Goal: Task Accomplishment & Management: Use online tool/utility

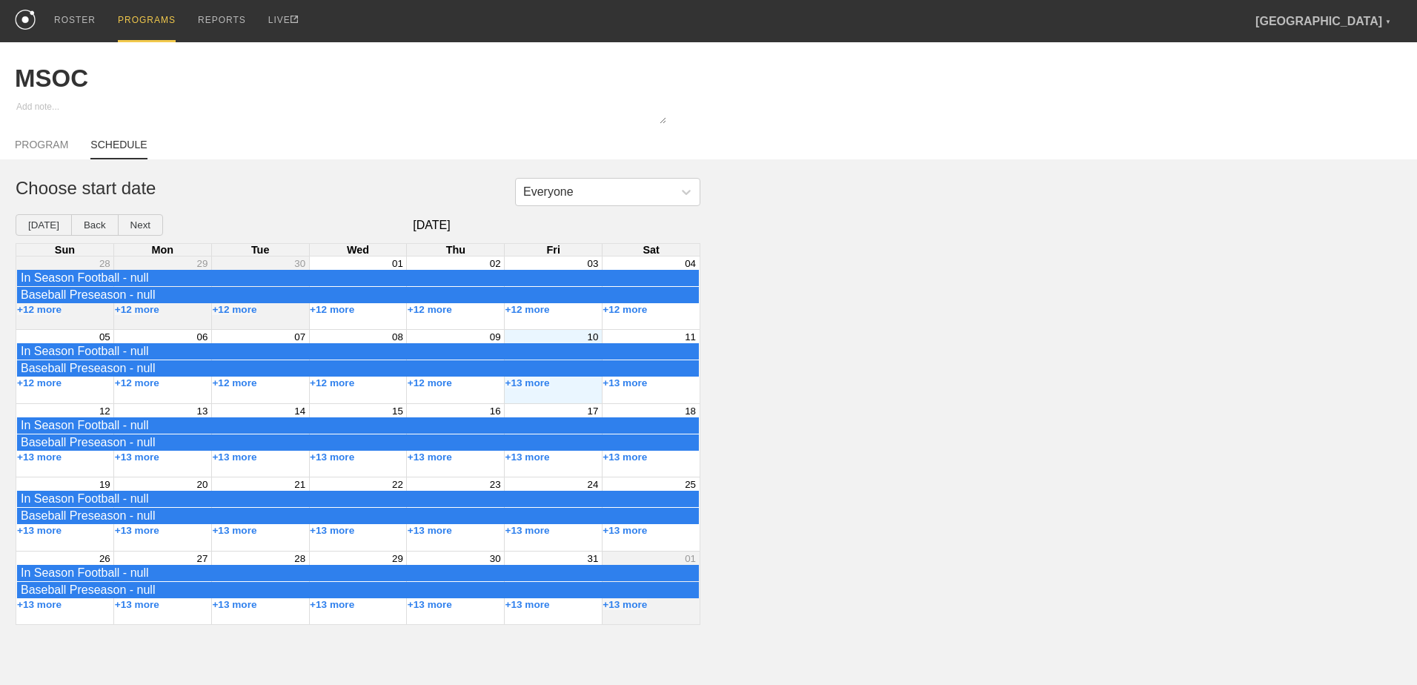
click at [136, 17] on div "PROGRAMS" at bounding box center [147, 21] width 58 height 42
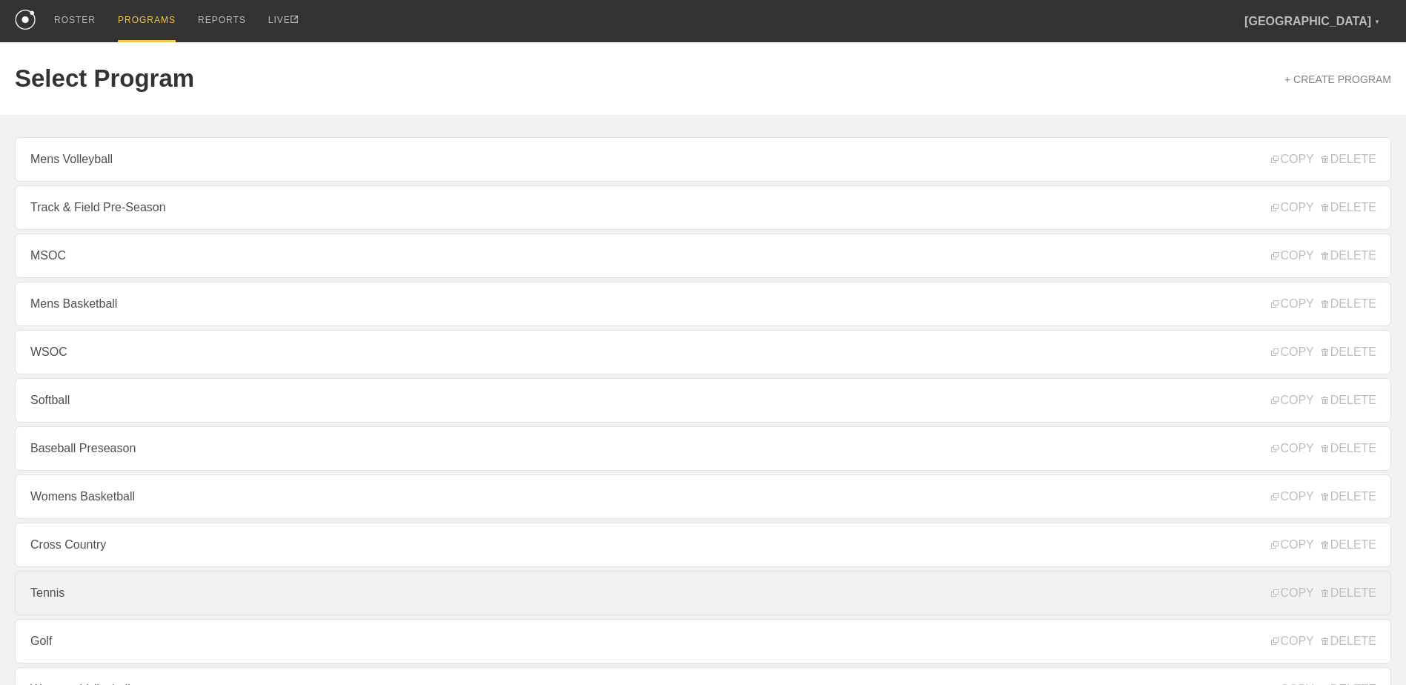
click at [225, 592] on link "Tennis" at bounding box center [703, 593] width 1376 height 44
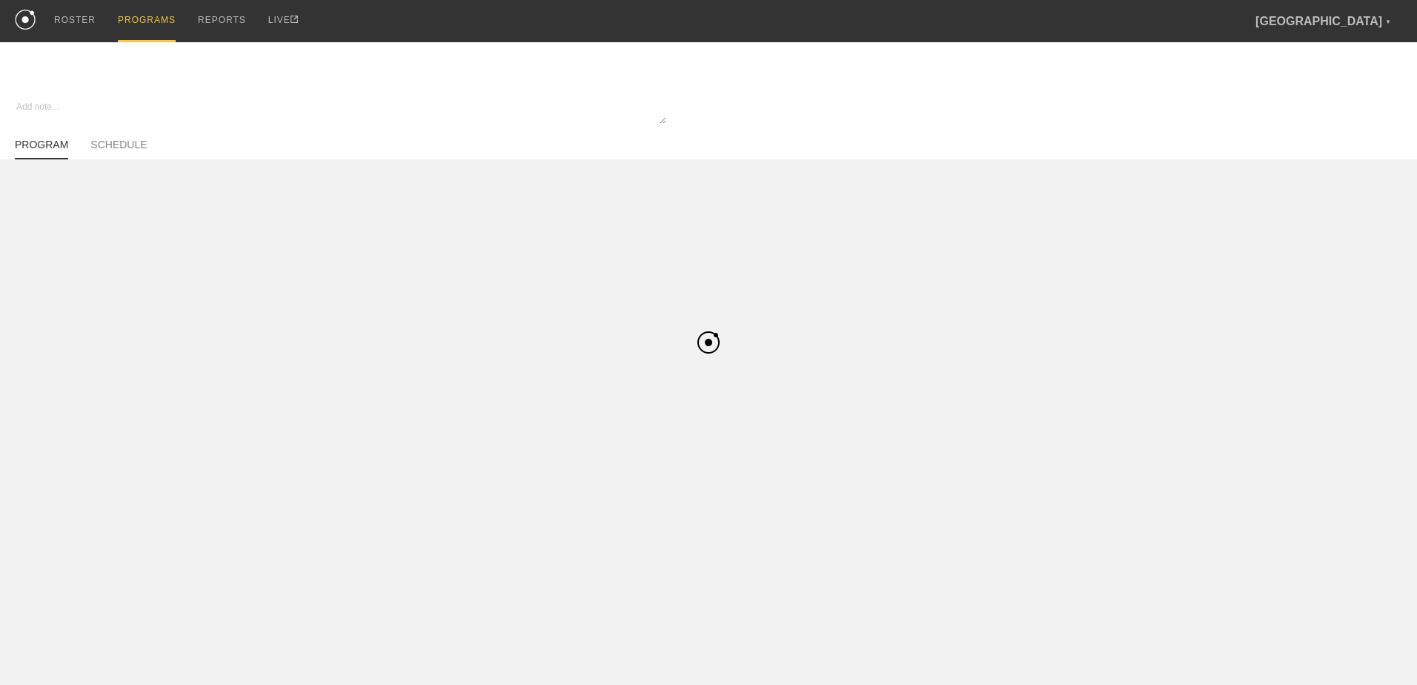
type textarea "x"
type input "Tennis"
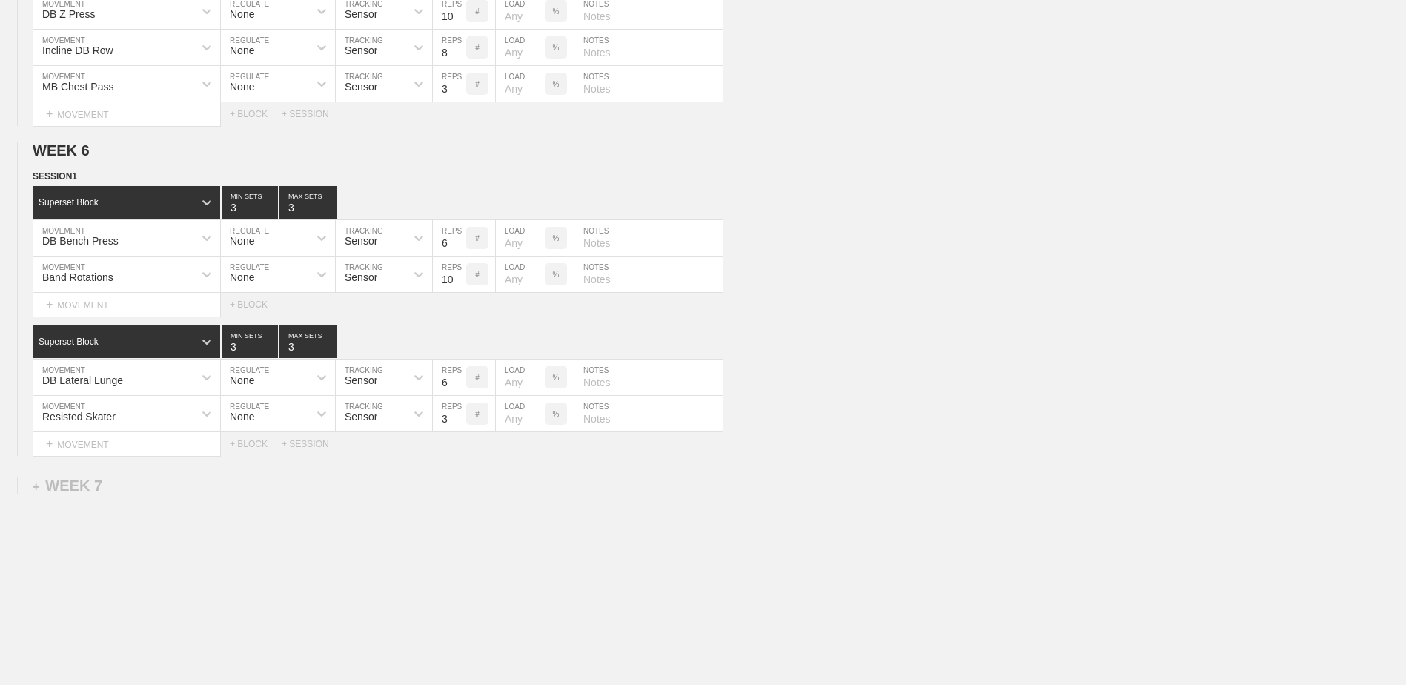
scroll to position [1521, 0]
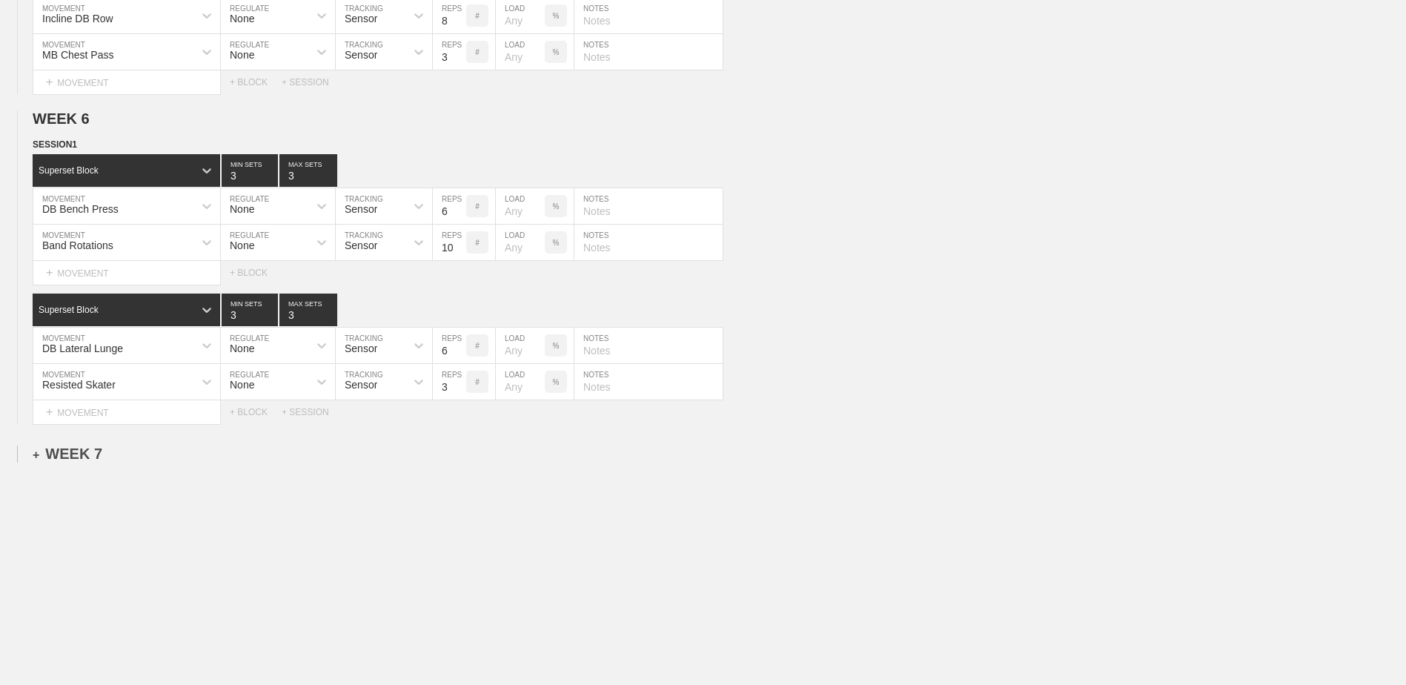
click at [88, 451] on div "+ WEEK 7" at bounding box center [68, 453] width 70 height 17
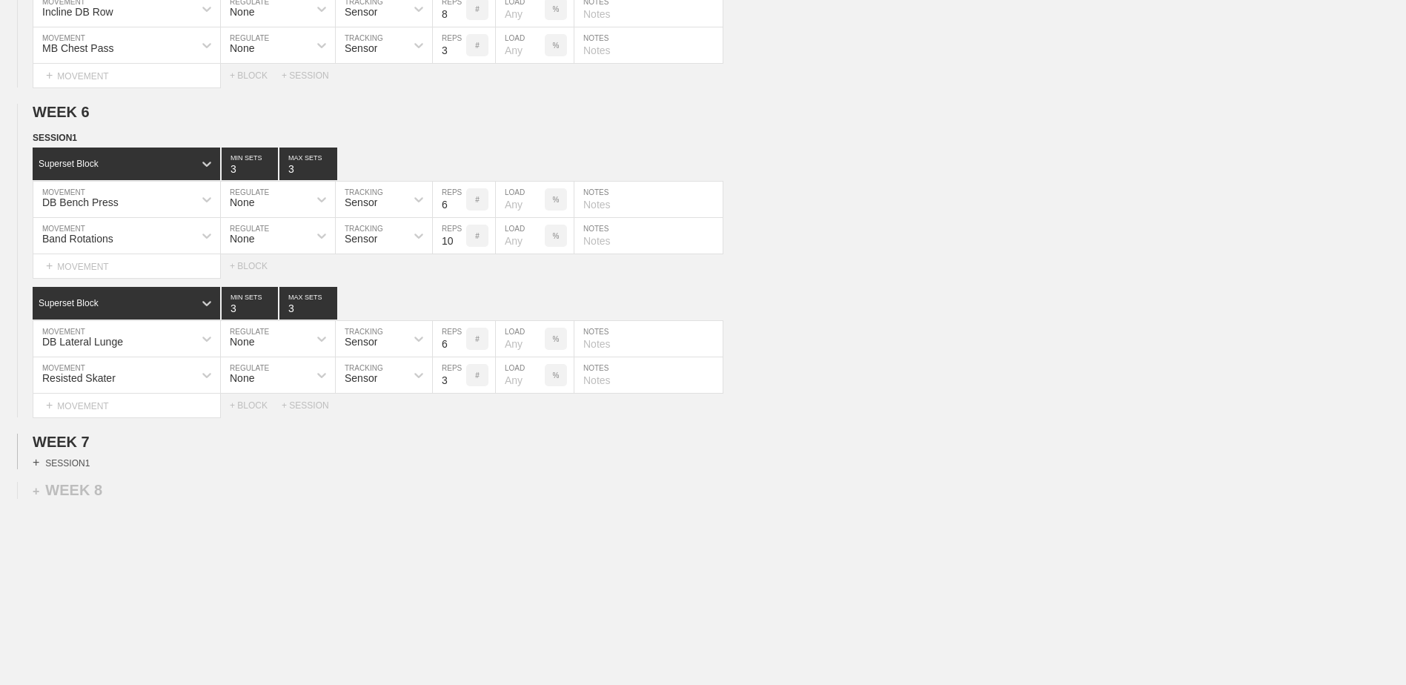
click at [80, 469] on div "+ SESSION 1" at bounding box center [61, 462] width 57 height 13
click at [99, 500] on div "+ BLOCK" at bounding box center [126, 489] width 187 height 24
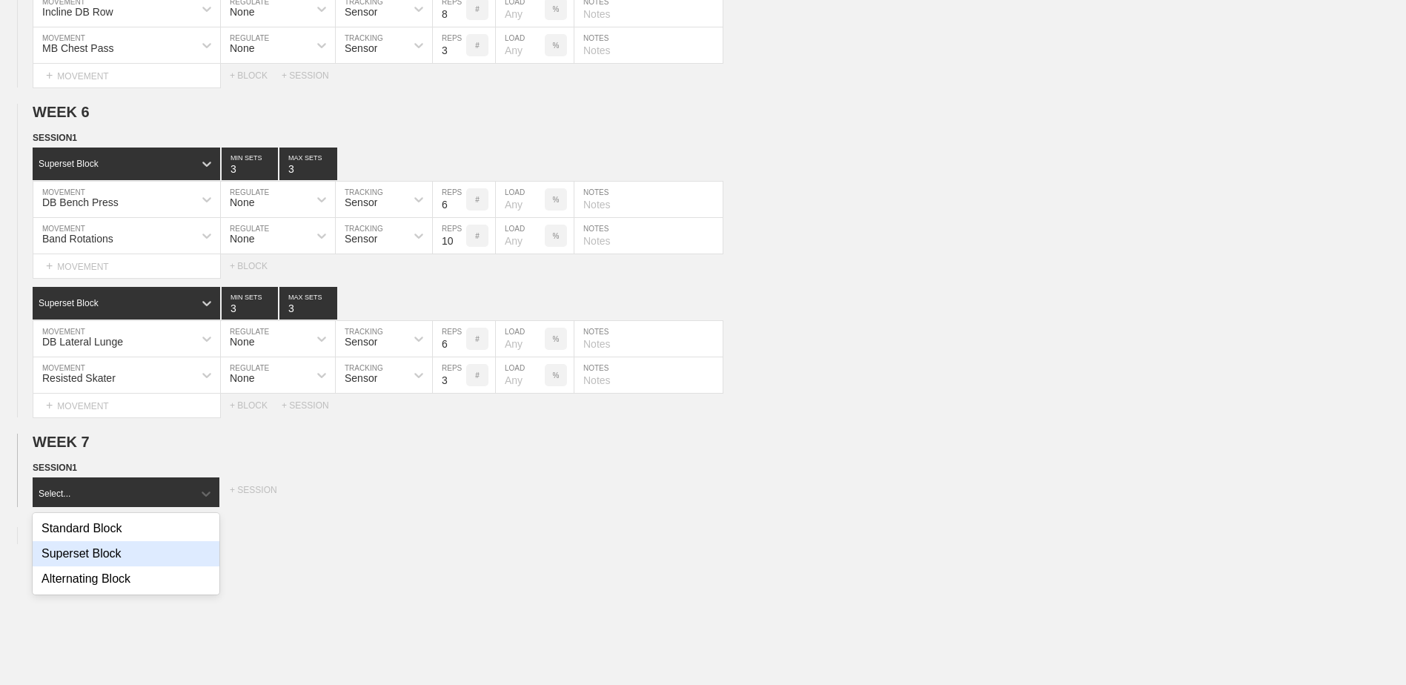
click at [96, 565] on div "Superset Block" at bounding box center [126, 553] width 187 height 25
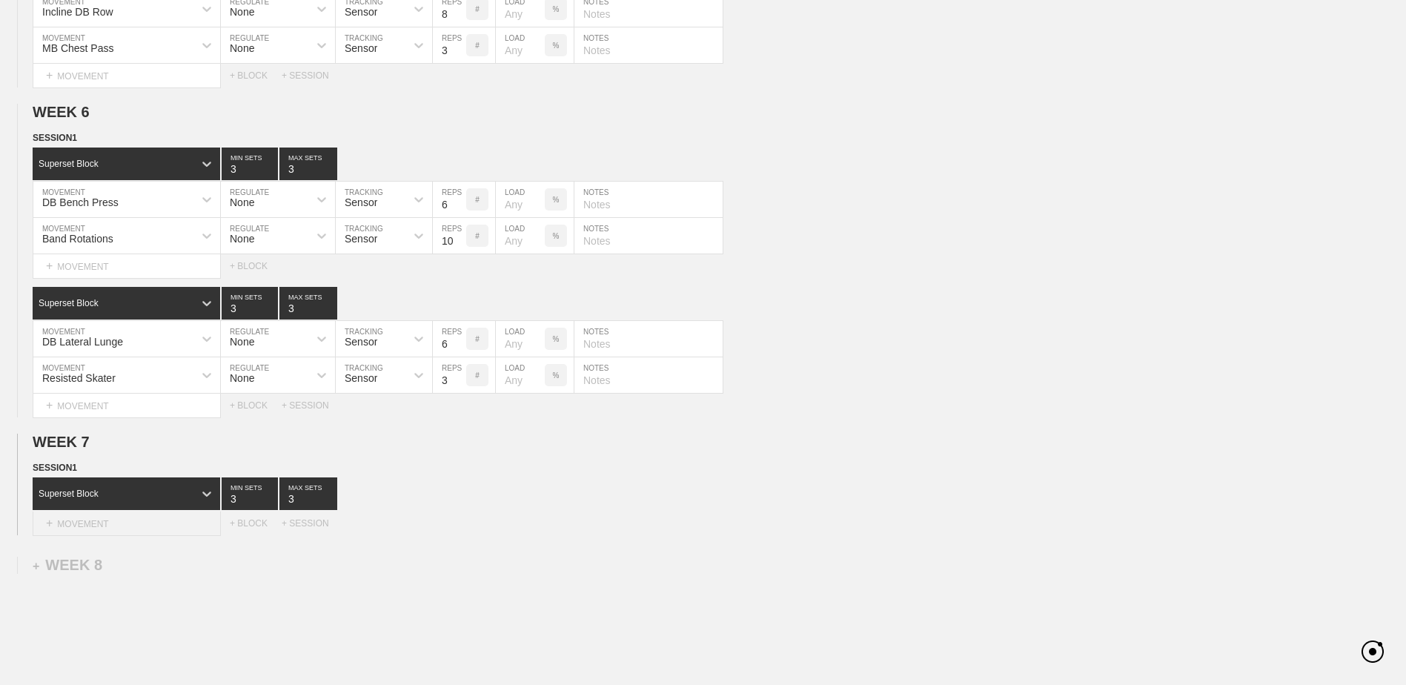
click at [95, 522] on div "+ MOVEMENT" at bounding box center [127, 523] width 188 height 24
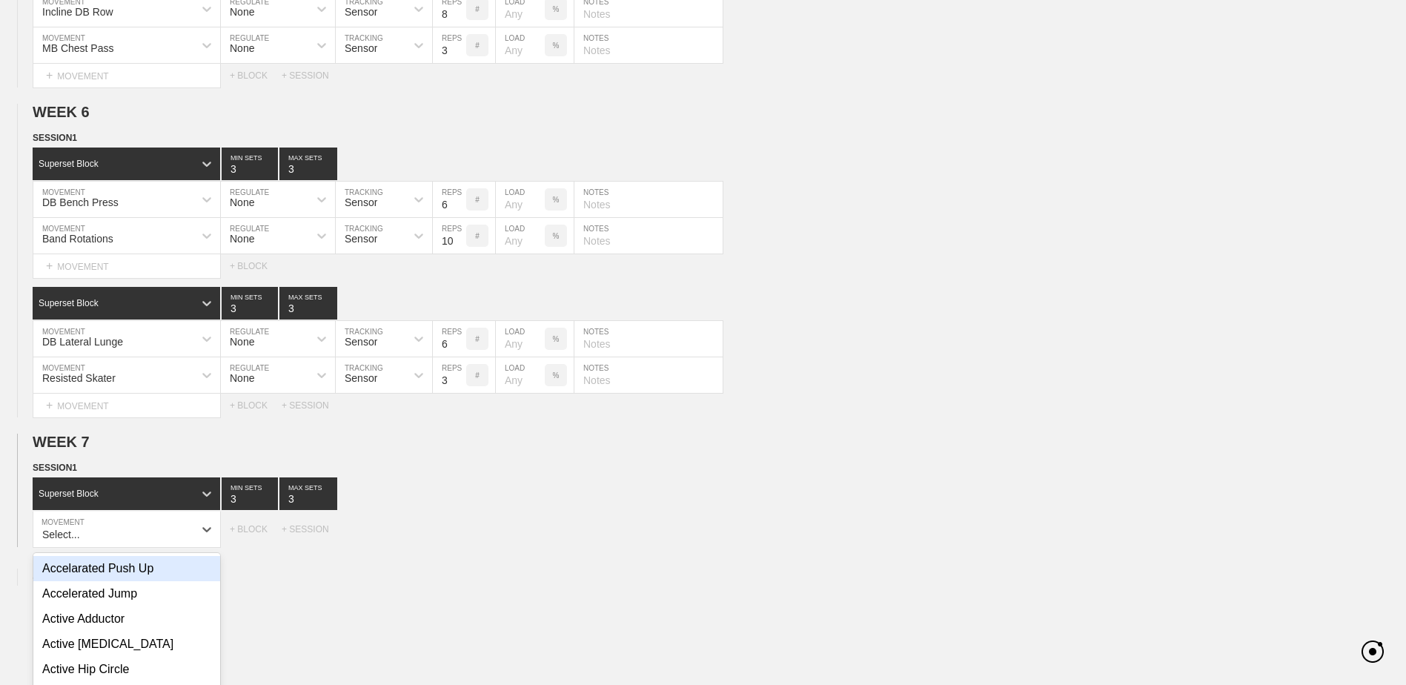
scroll to position [1624, 0]
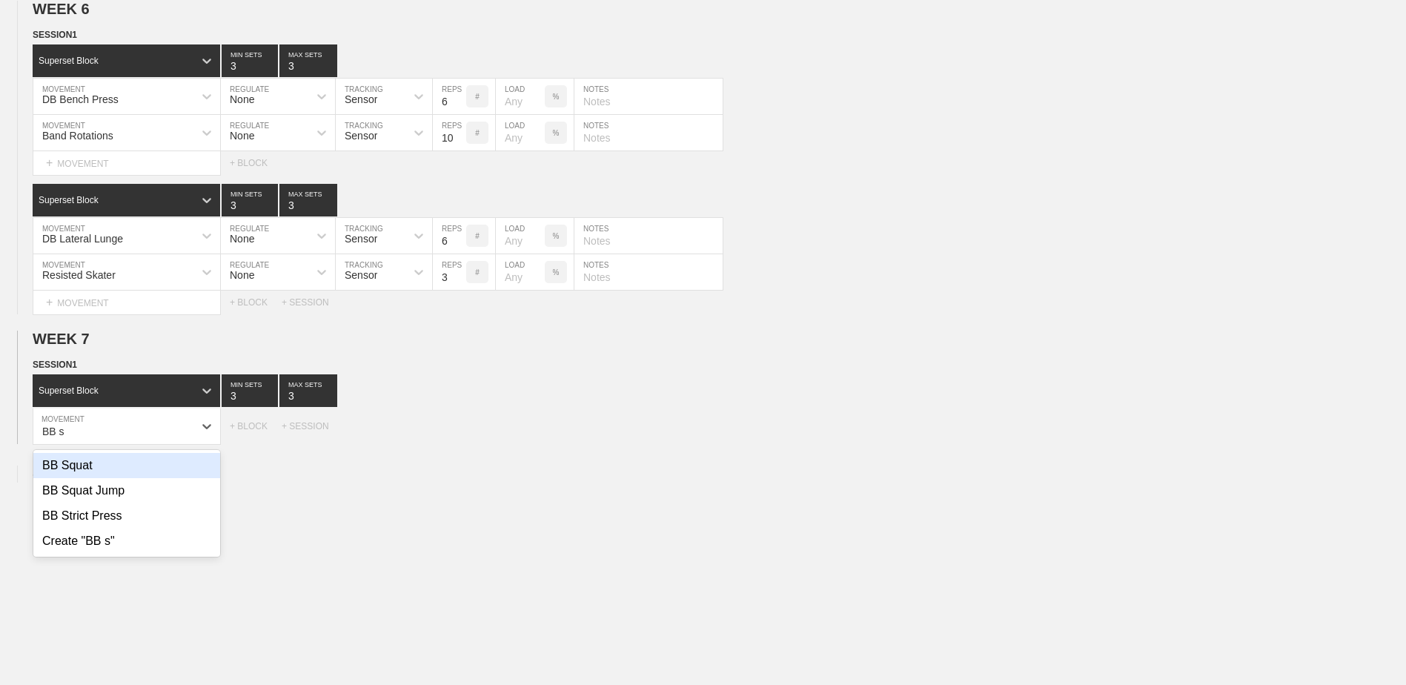
click at [96, 474] on div "BB Squat" at bounding box center [126, 465] width 187 height 25
type input "BB s"
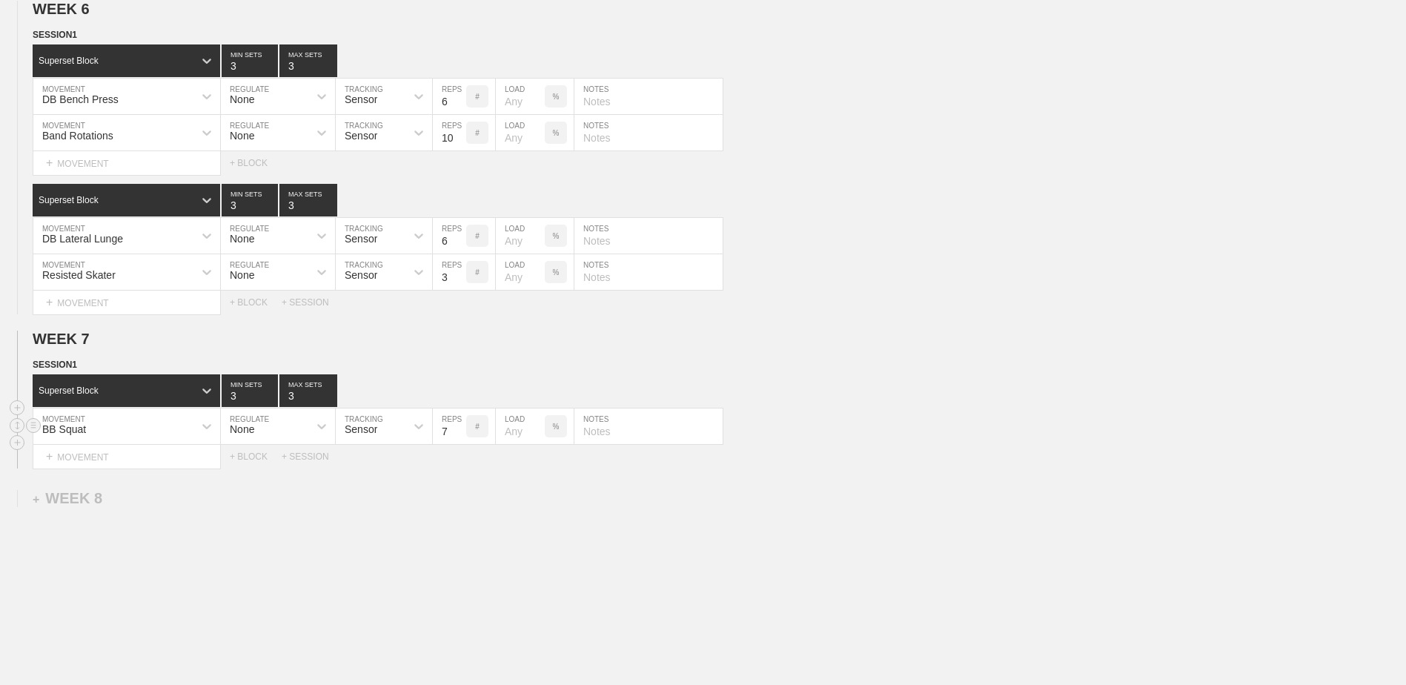
click at [458, 441] on input "7" at bounding box center [449, 426] width 33 height 36
click at [458, 441] on input "6" at bounding box center [449, 426] width 33 height 36
type input "5"
click at [458, 441] on input "5" at bounding box center [449, 426] width 33 height 36
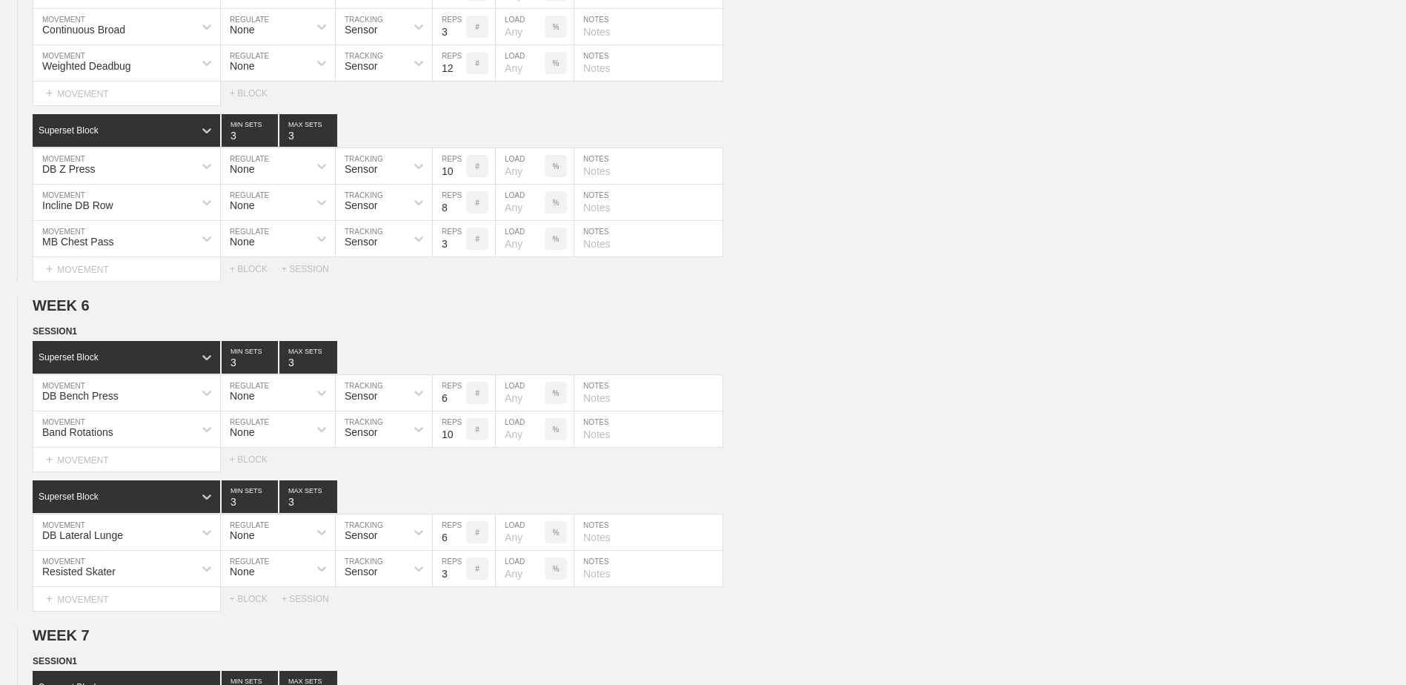
scroll to position [1676, 0]
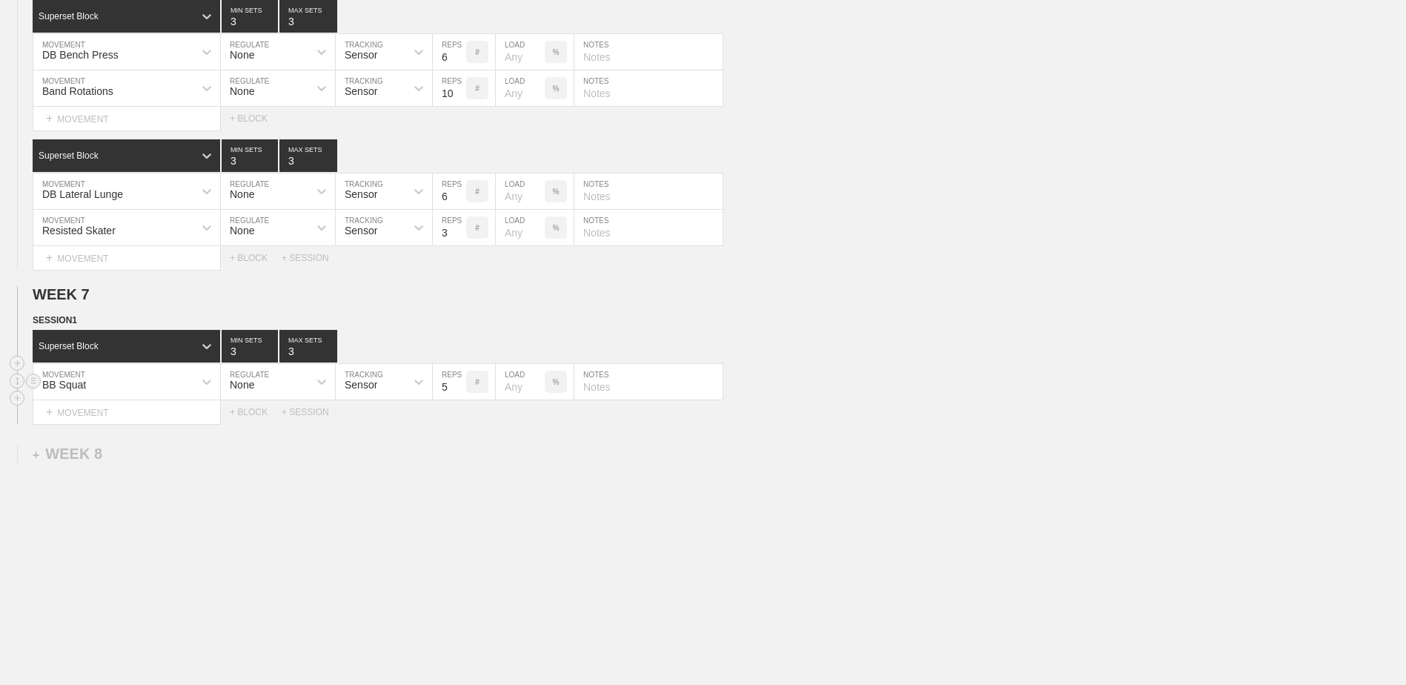
click at [116, 379] on div "BB Squat" at bounding box center [113, 381] width 160 height 25
type input "[PERSON_NAME]"
click at [142, 444] on div "Create "[PERSON_NAME]"" at bounding box center [126, 446] width 187 height 25
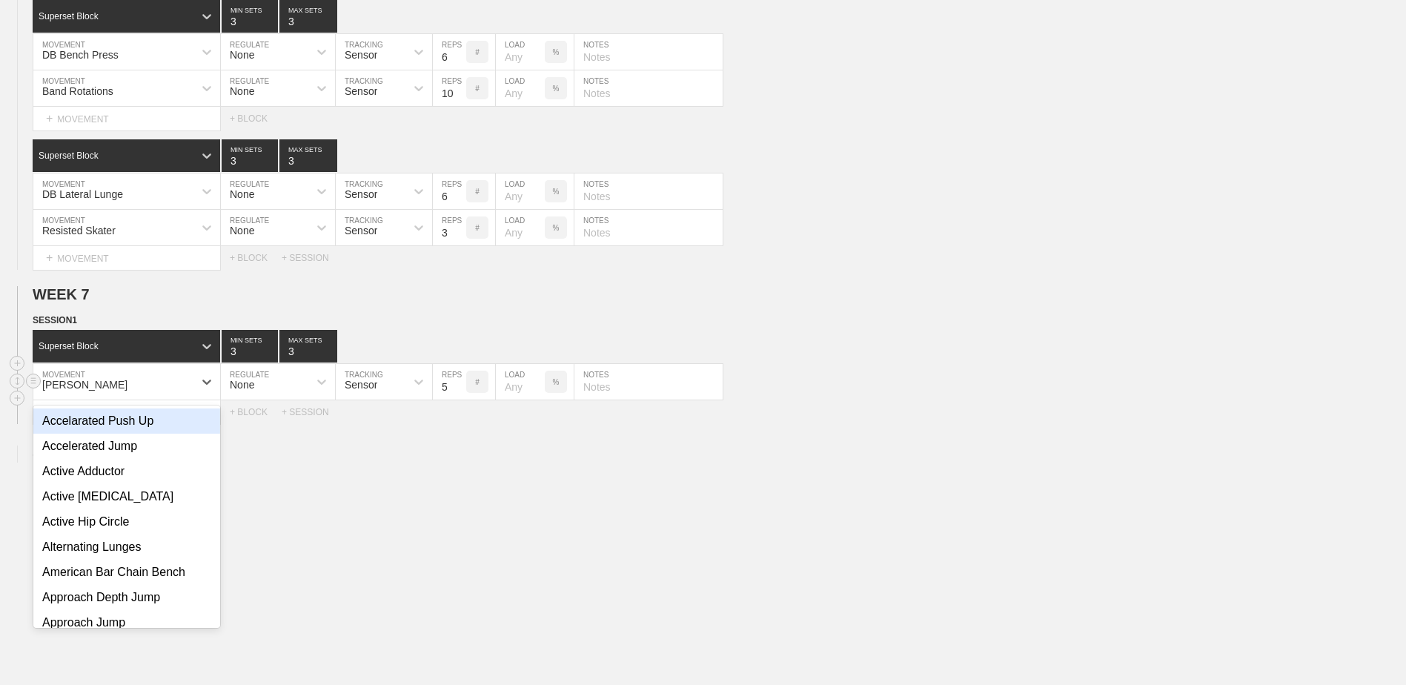
click at [133, 377] on div "[PERSON_NAME]" at bounding box center [113, 381] width 160 height 25
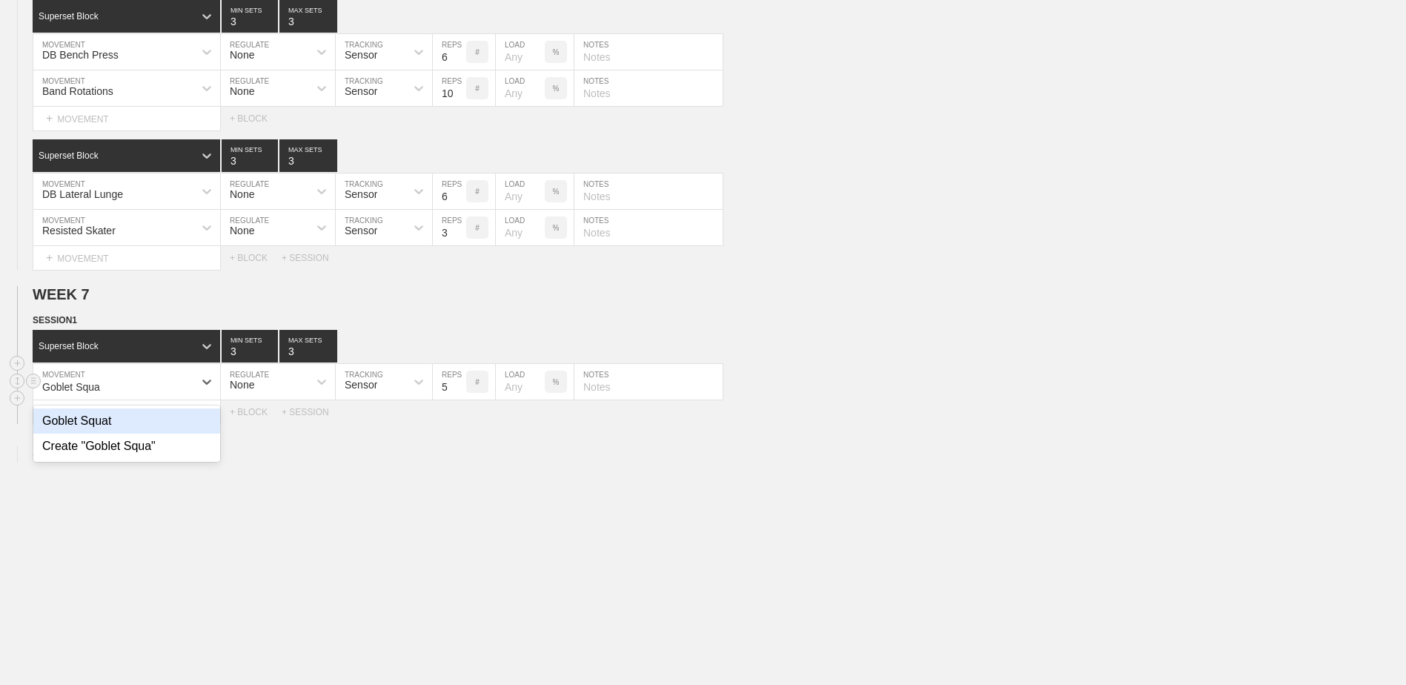
type input "Goblet Squat"
click at [199, 420] on div "Goblet Squat" at bounding box center [126, 420] width 187 height 25
click at [171, 406] on div "+ MOVEMENT" at bounding box center [127, 412] width 188 height 24
click at [142, 406] on div "+ MOVEMENT" at bounding box center [127, 412] width 188 height 24
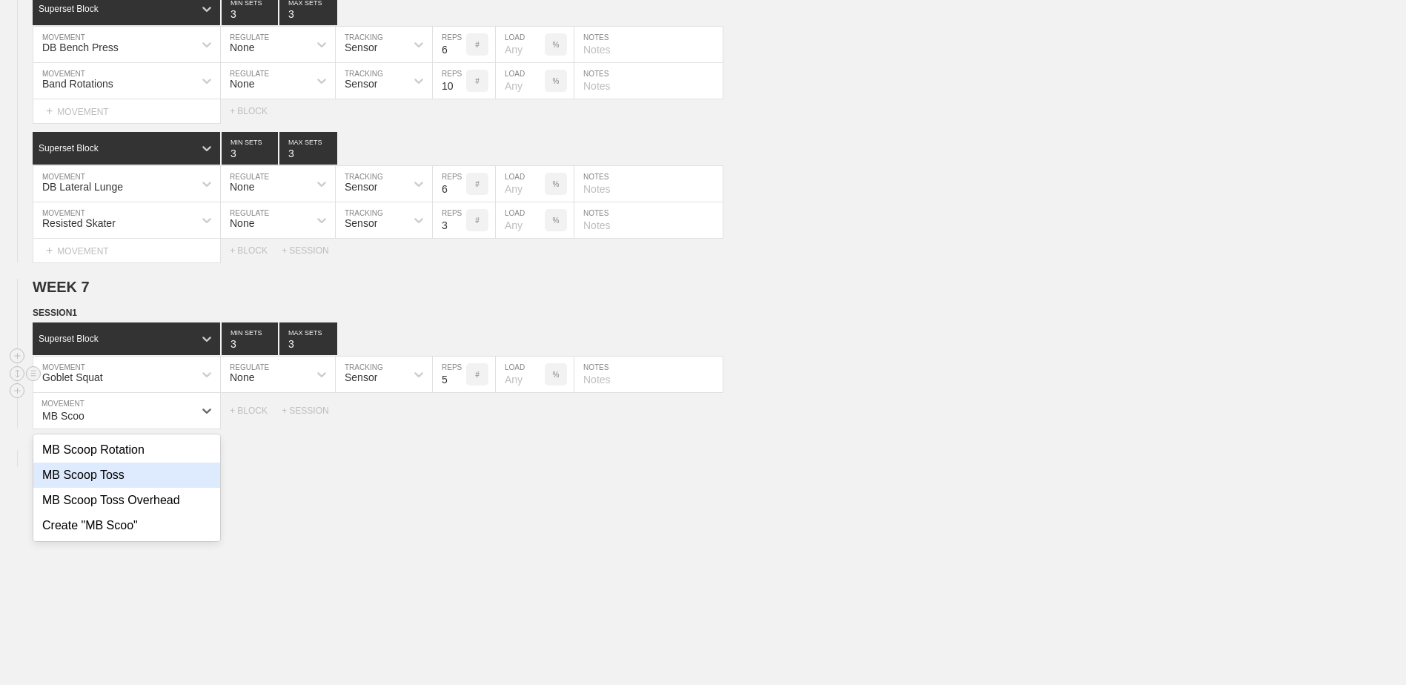
click at [143, 477] on div "MB Scoop Toss" at bounding box center [126, 475] width 187 height 25
type input "MB Scoo"
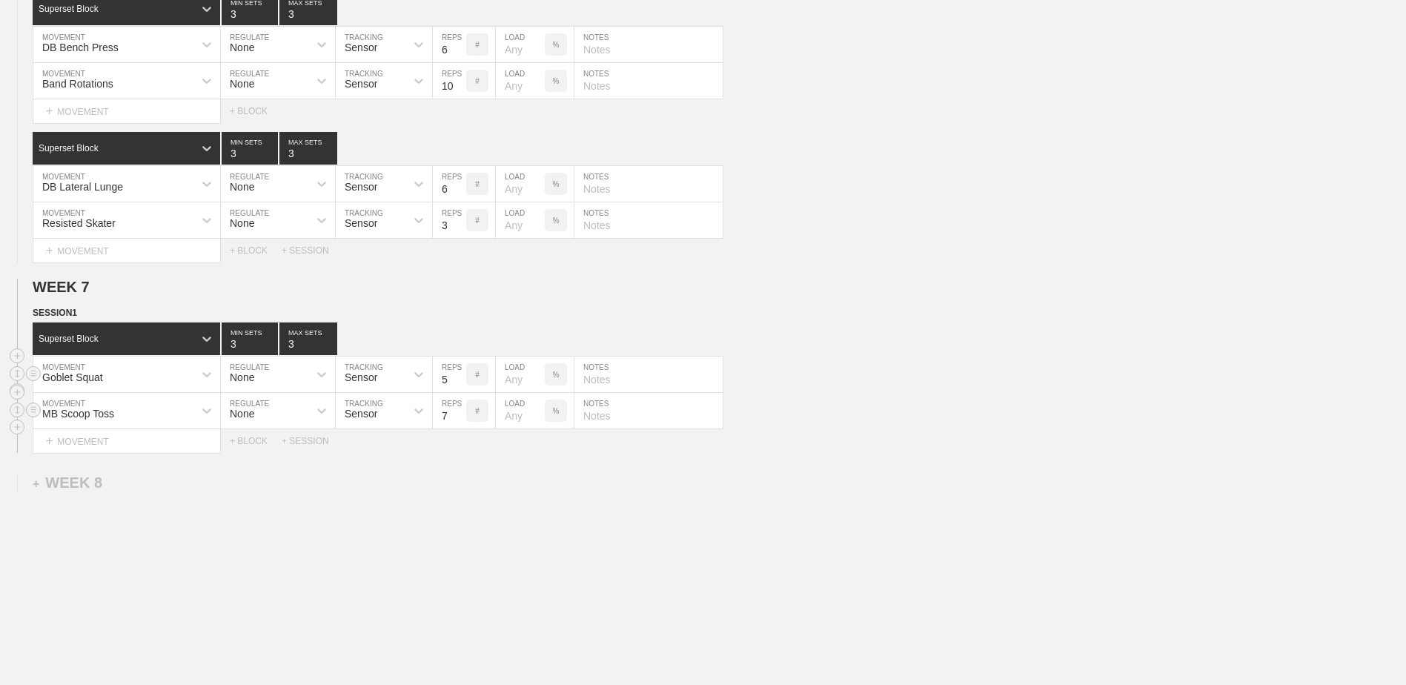
click at [460, 428] on input "7" at bounding box center [449, 411] width 33 height 36
click at [460, 428] on input "6" at bounding box center [449, 411] width 33 height 36
click at [460, 428] on input "5" at bounding box center [449, 411] width 33 height 36
click at [462, 425] on input "4" at bounding box center [449, 411] width 33 height 36
click at [460, 422] on input "3" at bounding box center [449, 411] width 33 height 36
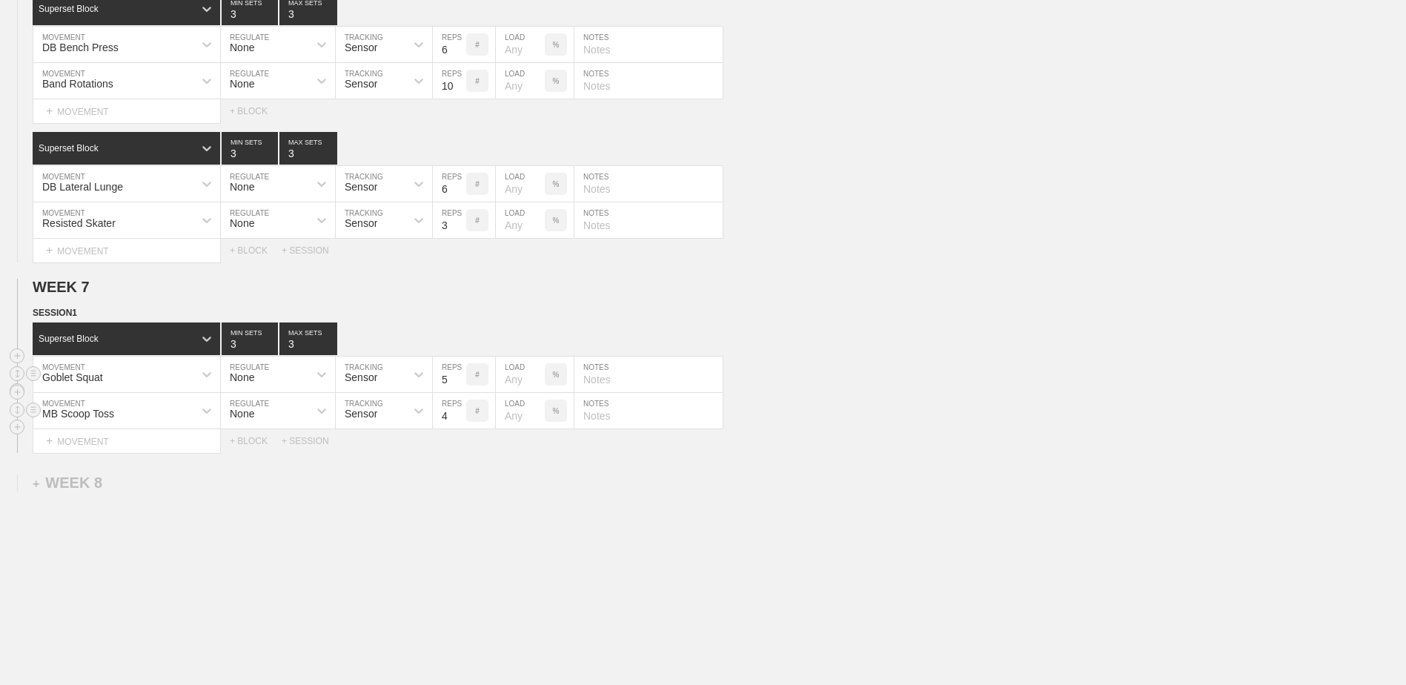
click at [458, 420] on input "4" at bounding box center [449, 411] width 33 height 36
click at [458, 420] on input "5" at bounding box center [449, 411] width 33 height 36
type input "6"
click at [458, 420] on input "6" at bounding box center [449, 411] width 33 height 36
click at [253, 446] on div "+ BLOCK" at bounding box center [256, 441] width 52 height 10
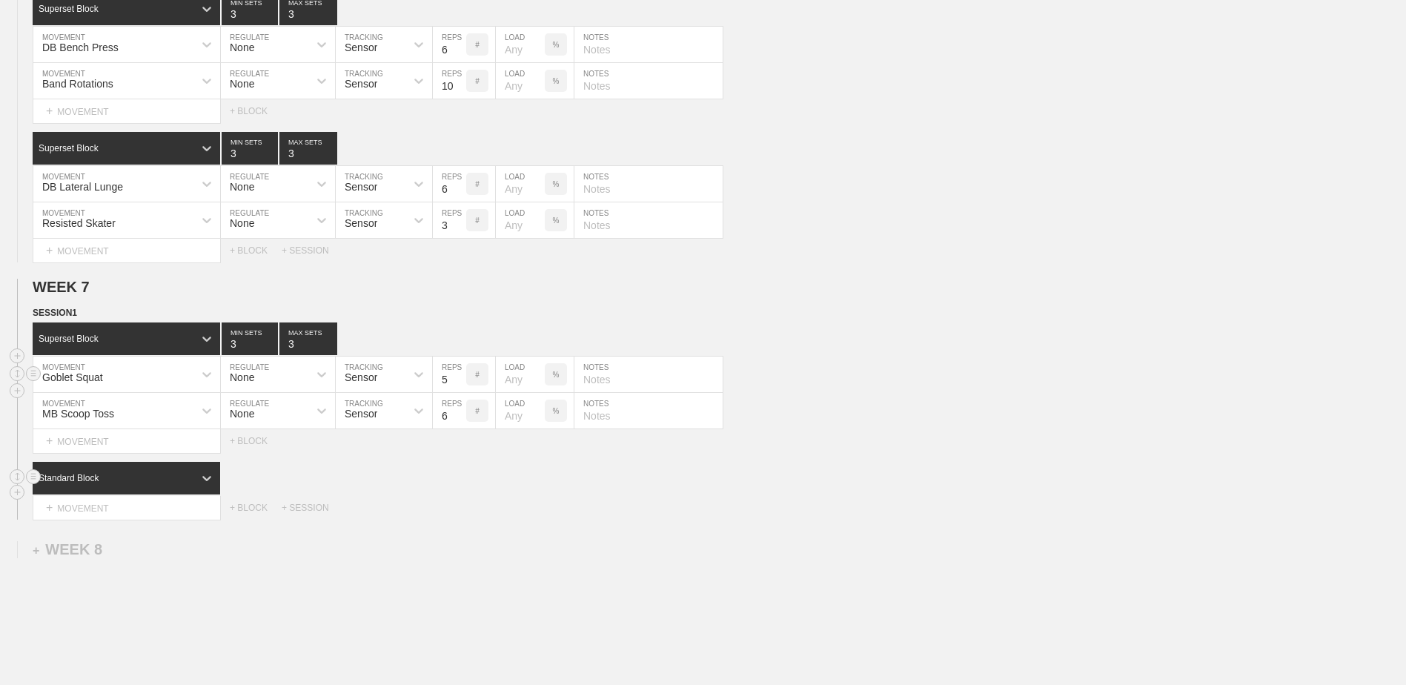
click at [142, 494] on div "Standard Block" at bounding box center [127, 478] width 188 height 33
click at [130, 546] on div "Superset Block" at bounding box center [127, 540] width 188 height 25
click at [129, 514] on div "+ MOVEMENT" at bounding box center [127, 508] width 188 height 24
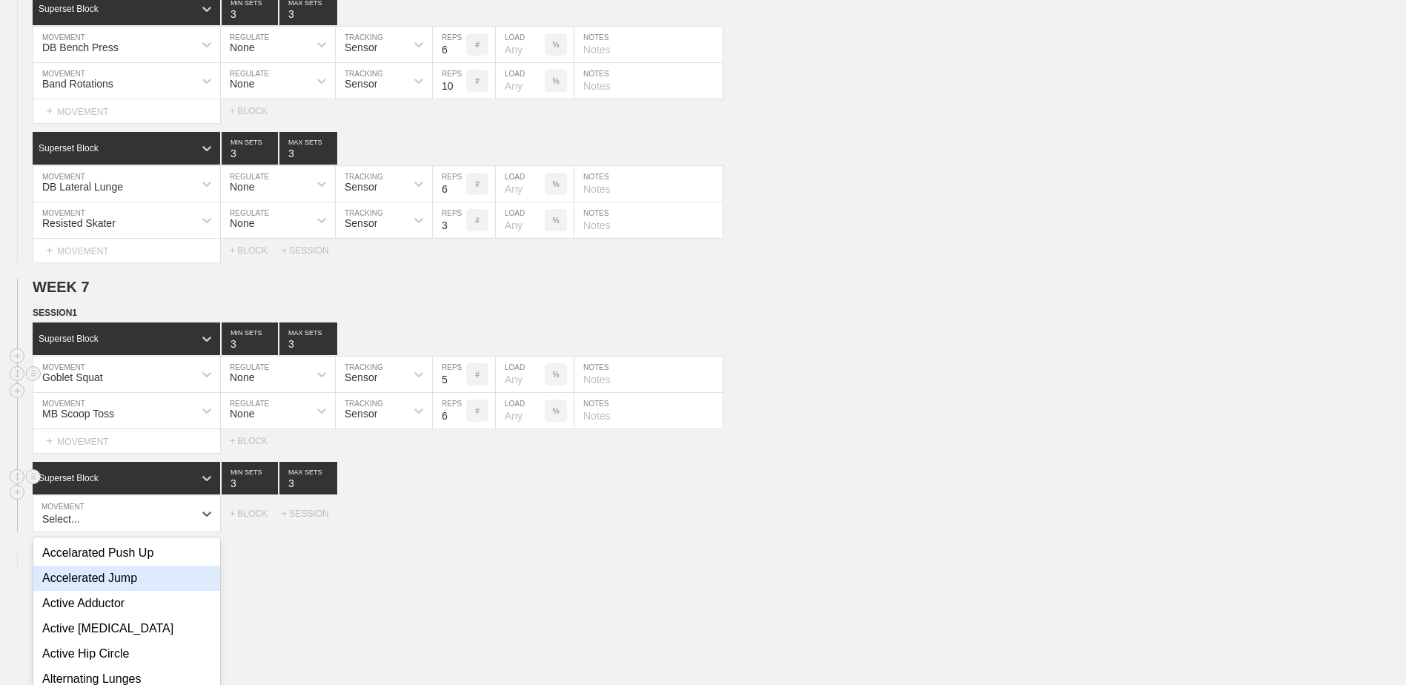
scroll to position [1763, 0]
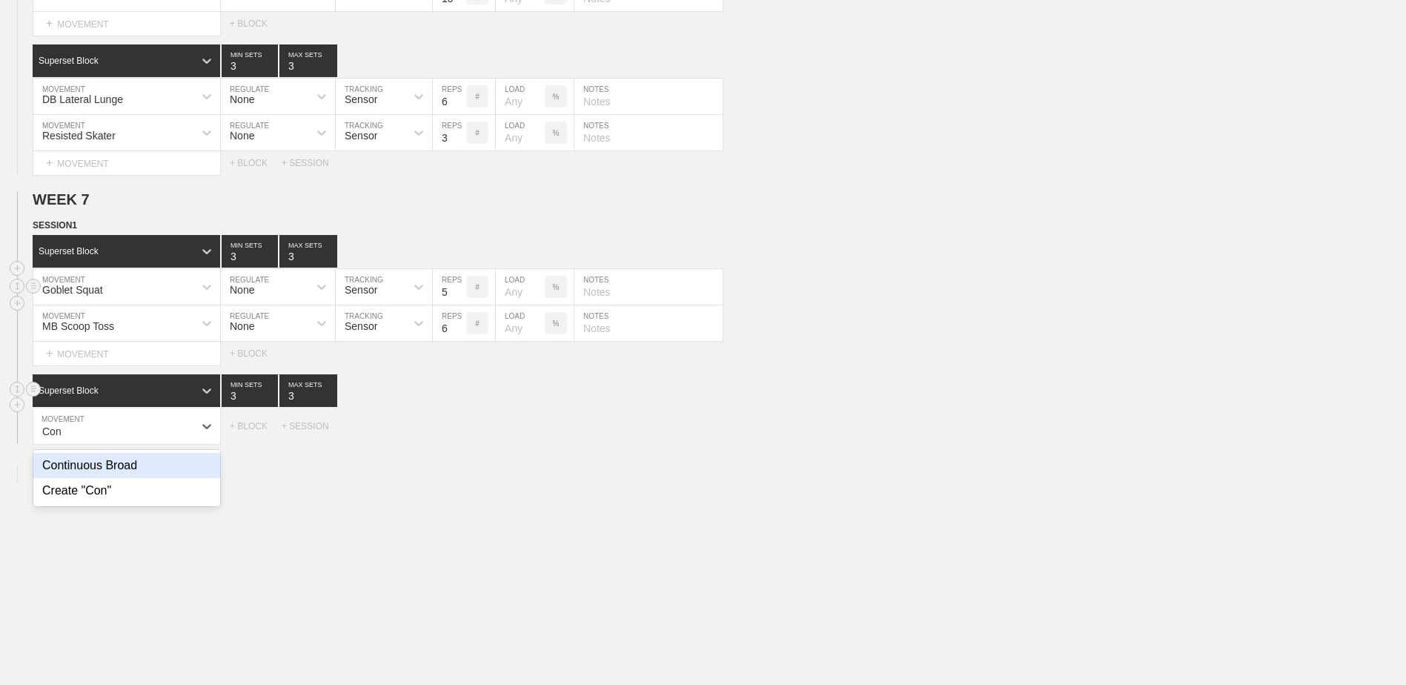
click at [114, 477] on div "Continuous Broad" at bounding box center [126, 465] width 187 height 25
type input "Con"
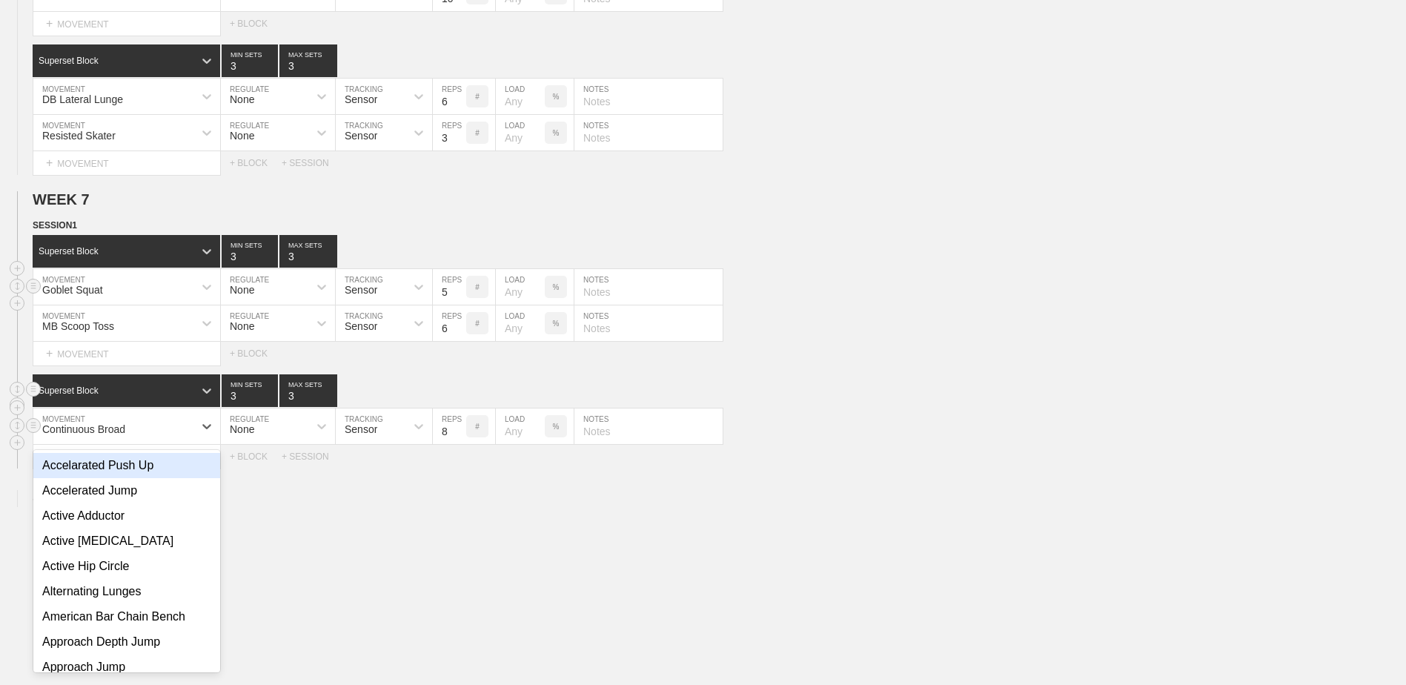
click at [119, 435] on div "Continuous Broad" at bounding box center [83, 429] width 83 height 12
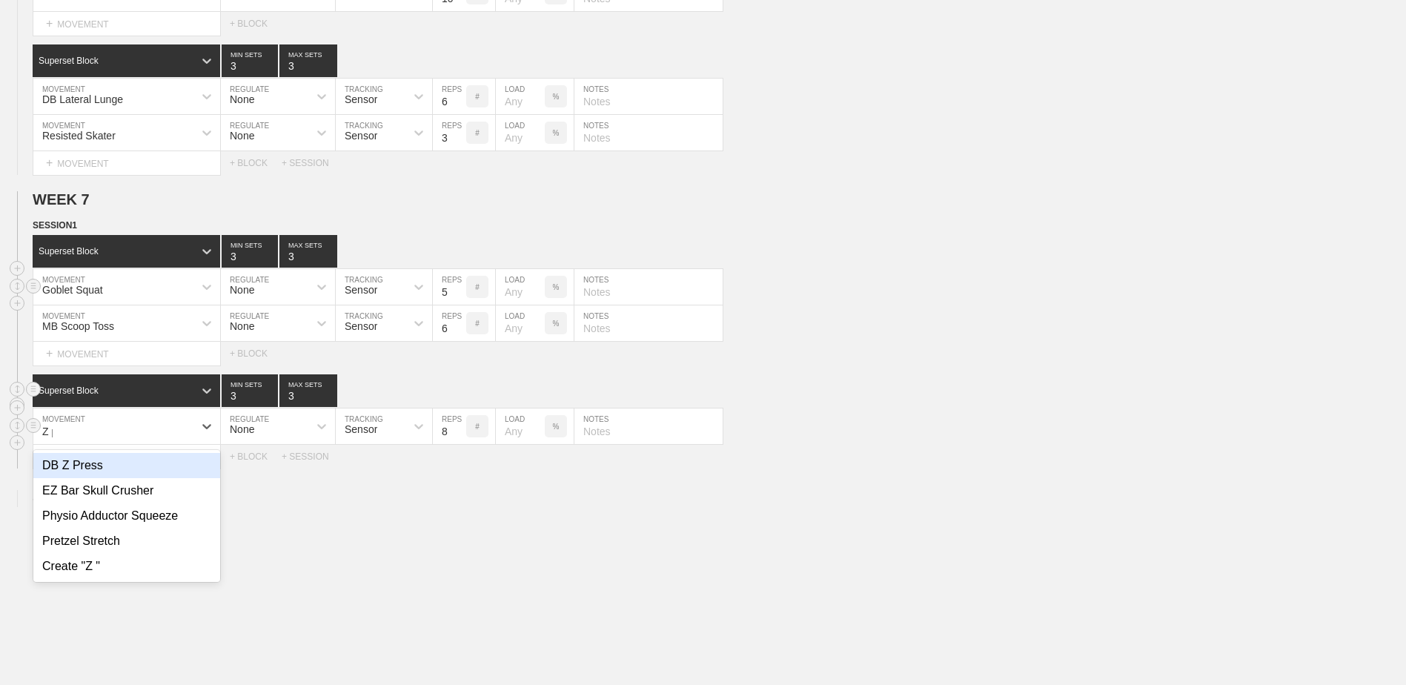
type input "Z pr"
click at [129, 478] on div "DB Z Press" at bounding box center [126, 465] width 187 height 25
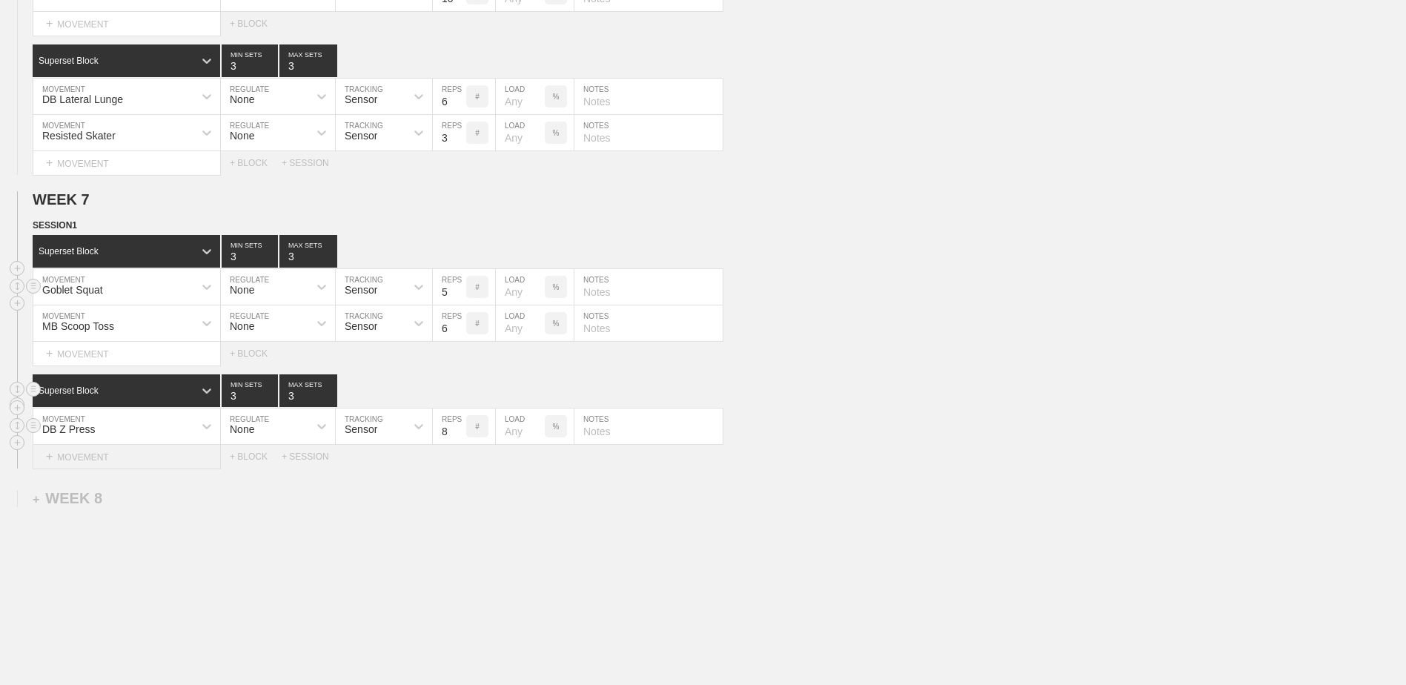
click at [164, 469] on div "+ MOVEMENT" at bounding box center [127, 457] width 188 height 24
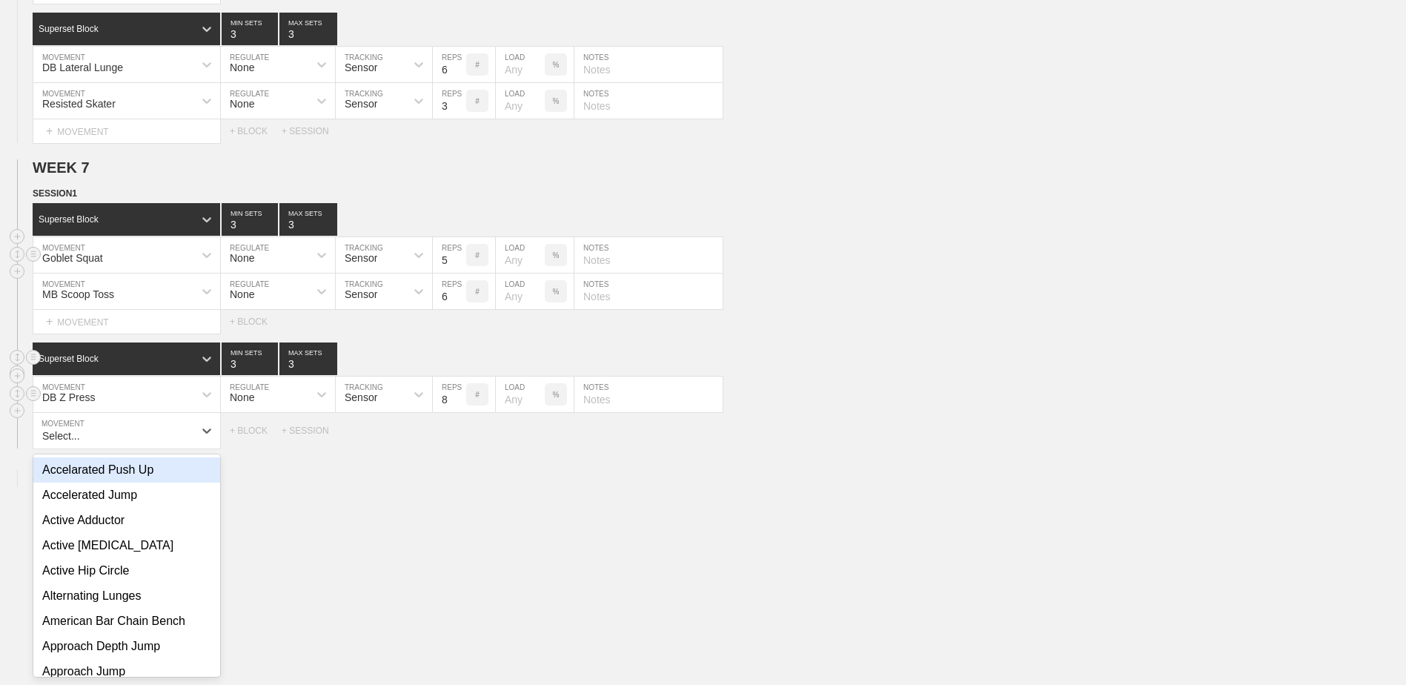
scroll to position [1800, 0]
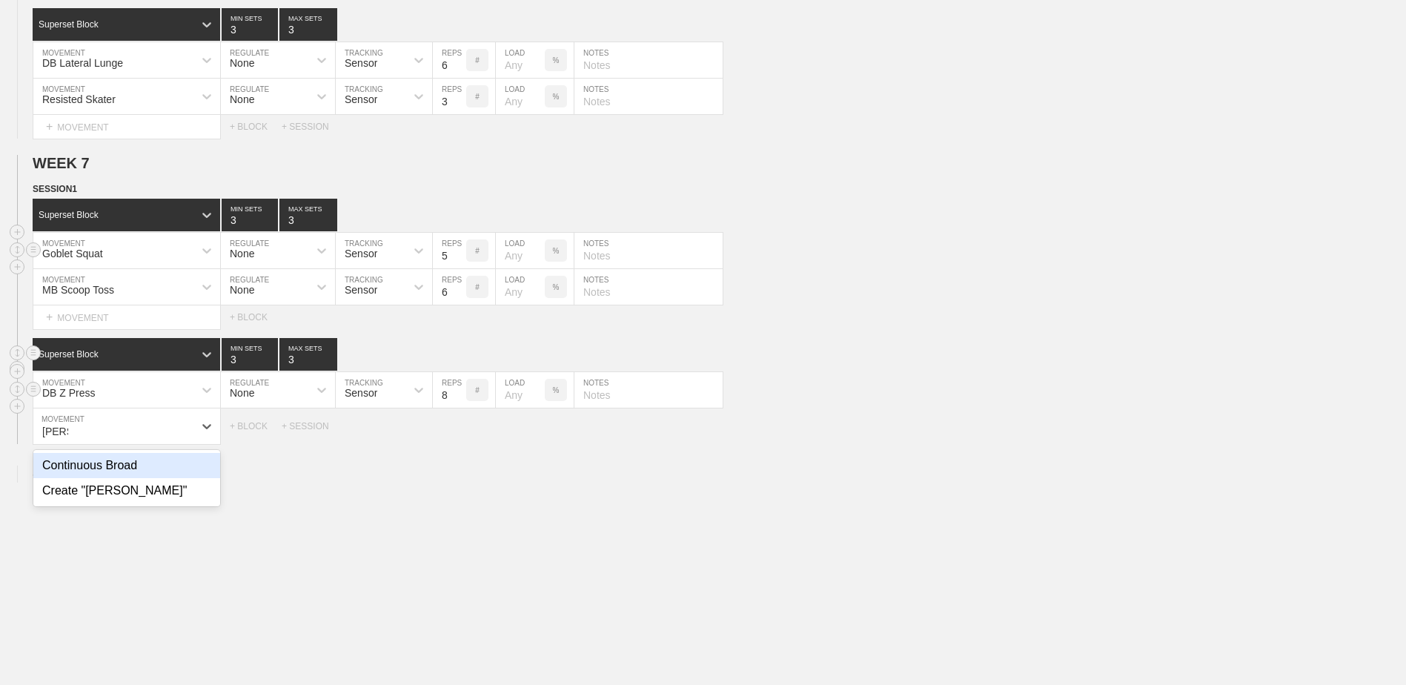
click at [164, 471] on div "Continuous Broad" at bounding box center [126, 465] width 187 height 25
type input "[PERSON_NAME]"
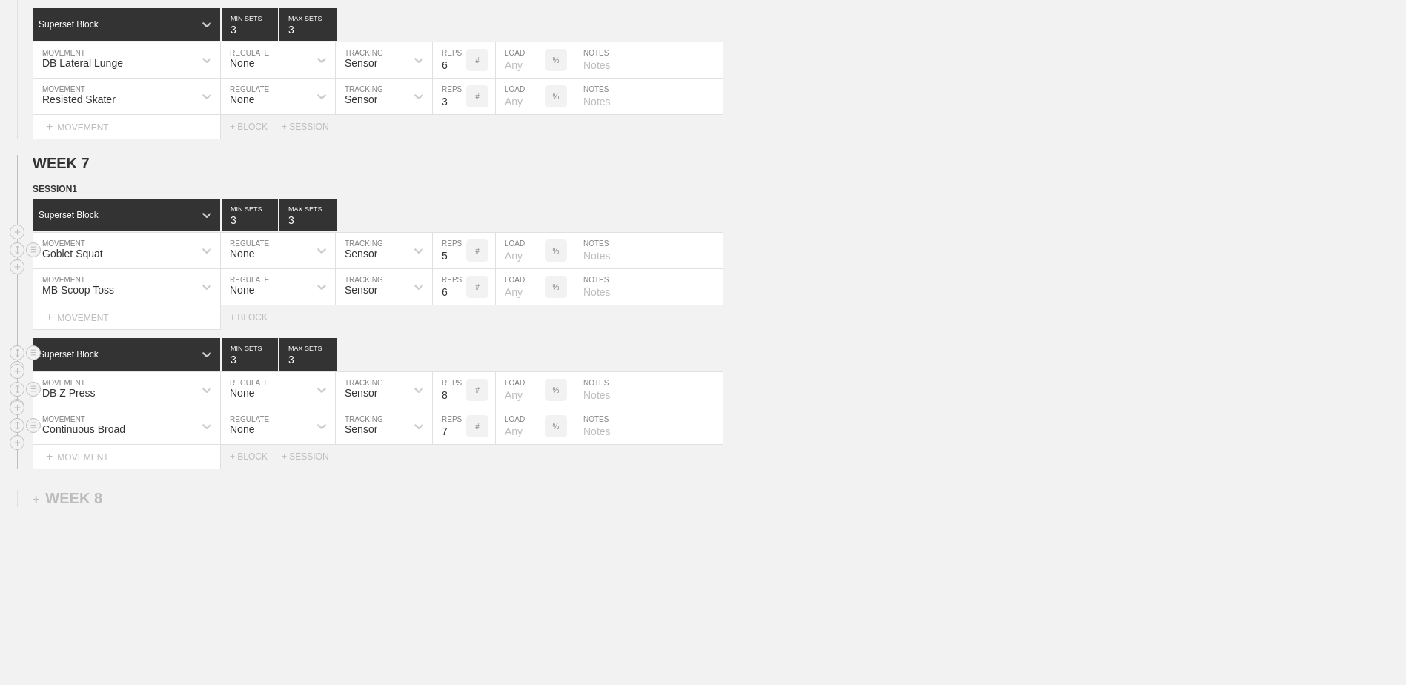
click at [459, 438] on input "7" at bounding box center [449, 426] width 33 height 36
click at [459, 438] on input "6" at bounding box center [449, 426] width 33 height 36
click at [459, 438] on input "5" at bounding box center [449, 426] width 33 height 36
click at [459, 438] on input "4" at bounding box center [449, 426] width 33 height 36
type input "3"
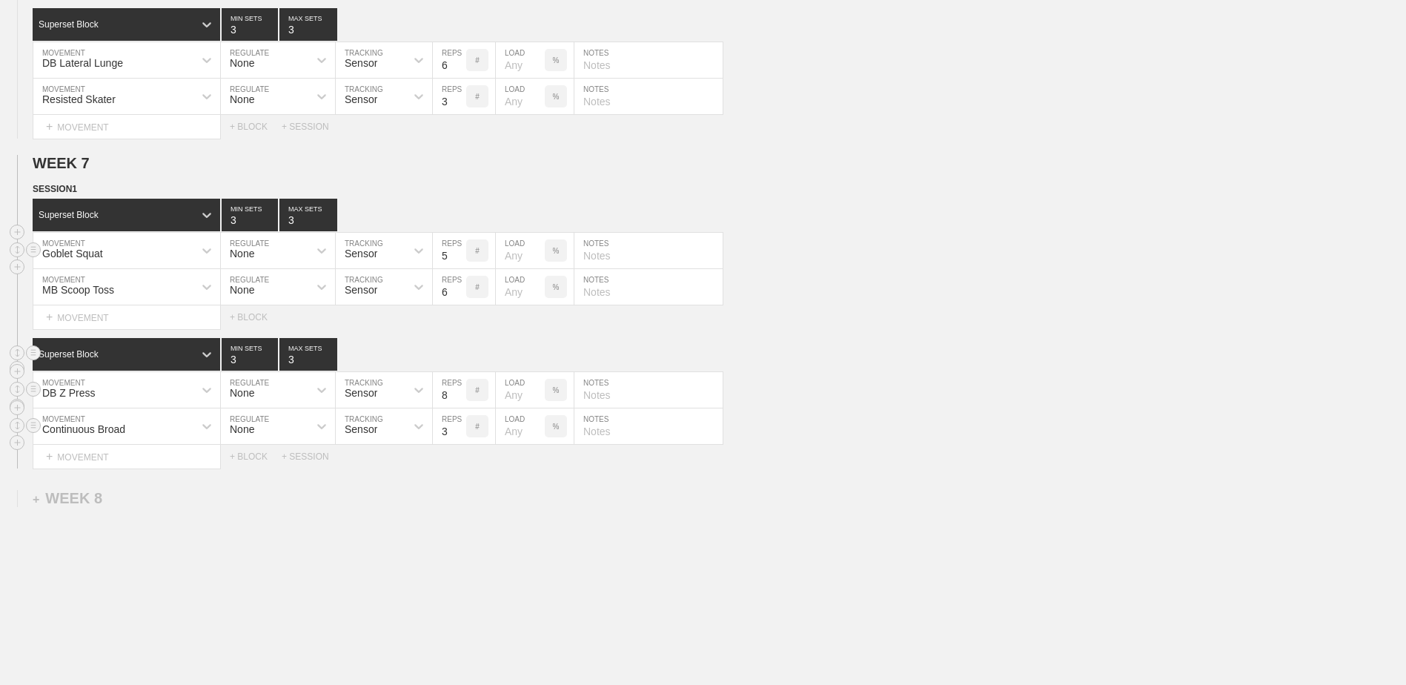
click at [459, 438] on input "3" at bounding box center [449, 426] width 33 height 36
